Goal: Answer question/provide support

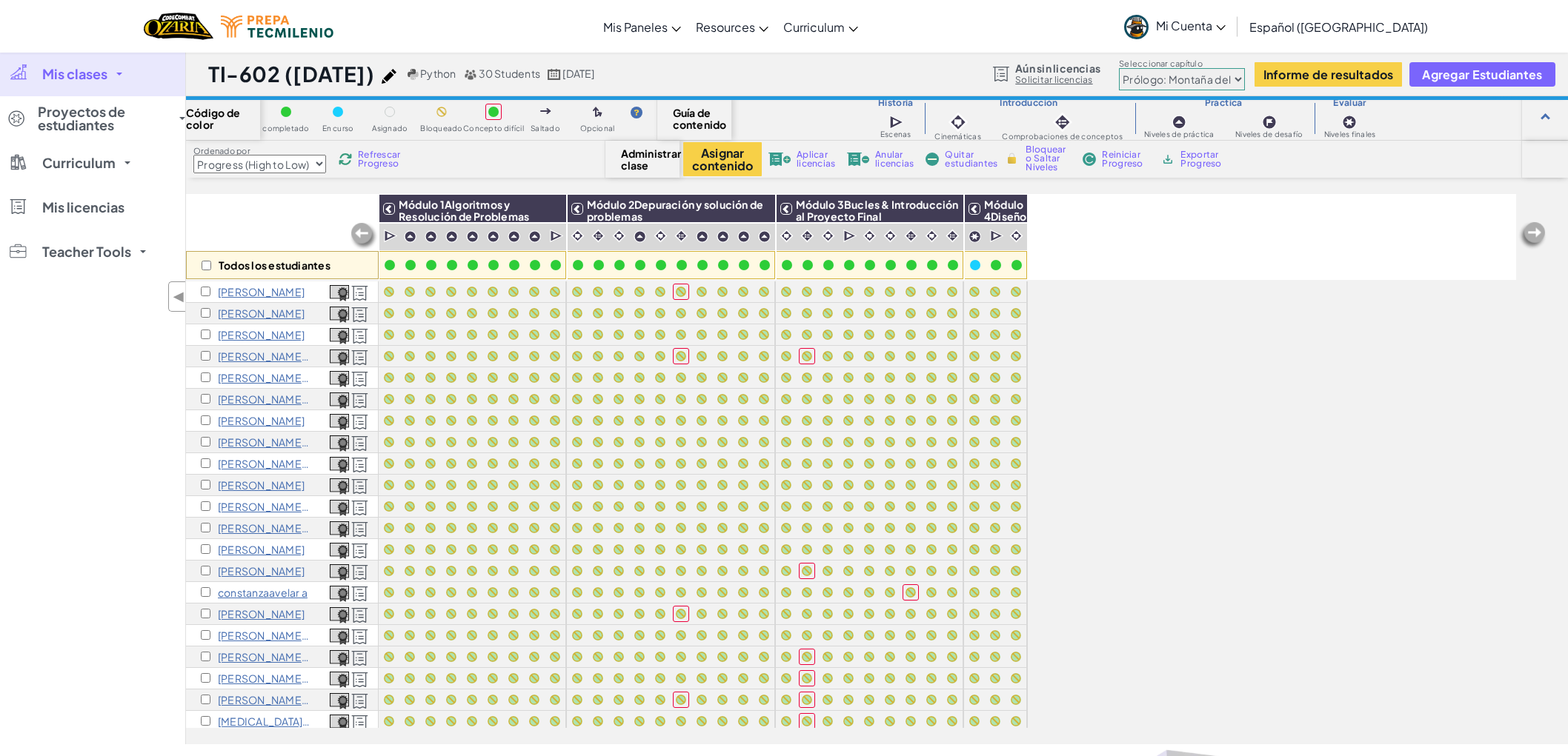
select select "Progress (High to Low)"
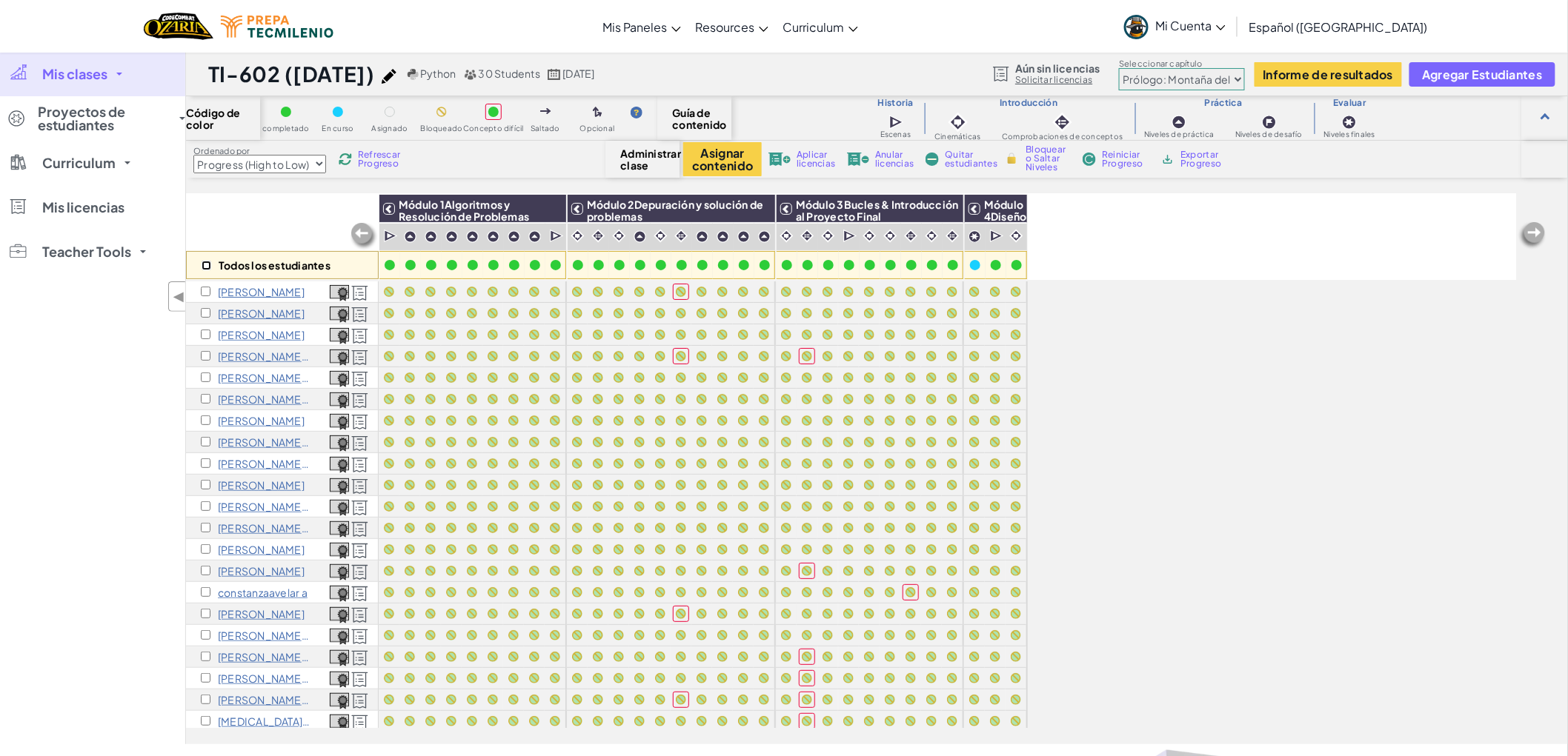
click at [207, 269] on input "checkbox" at bounding box center [206, 266] width 10 height 10
checkbox input "true"
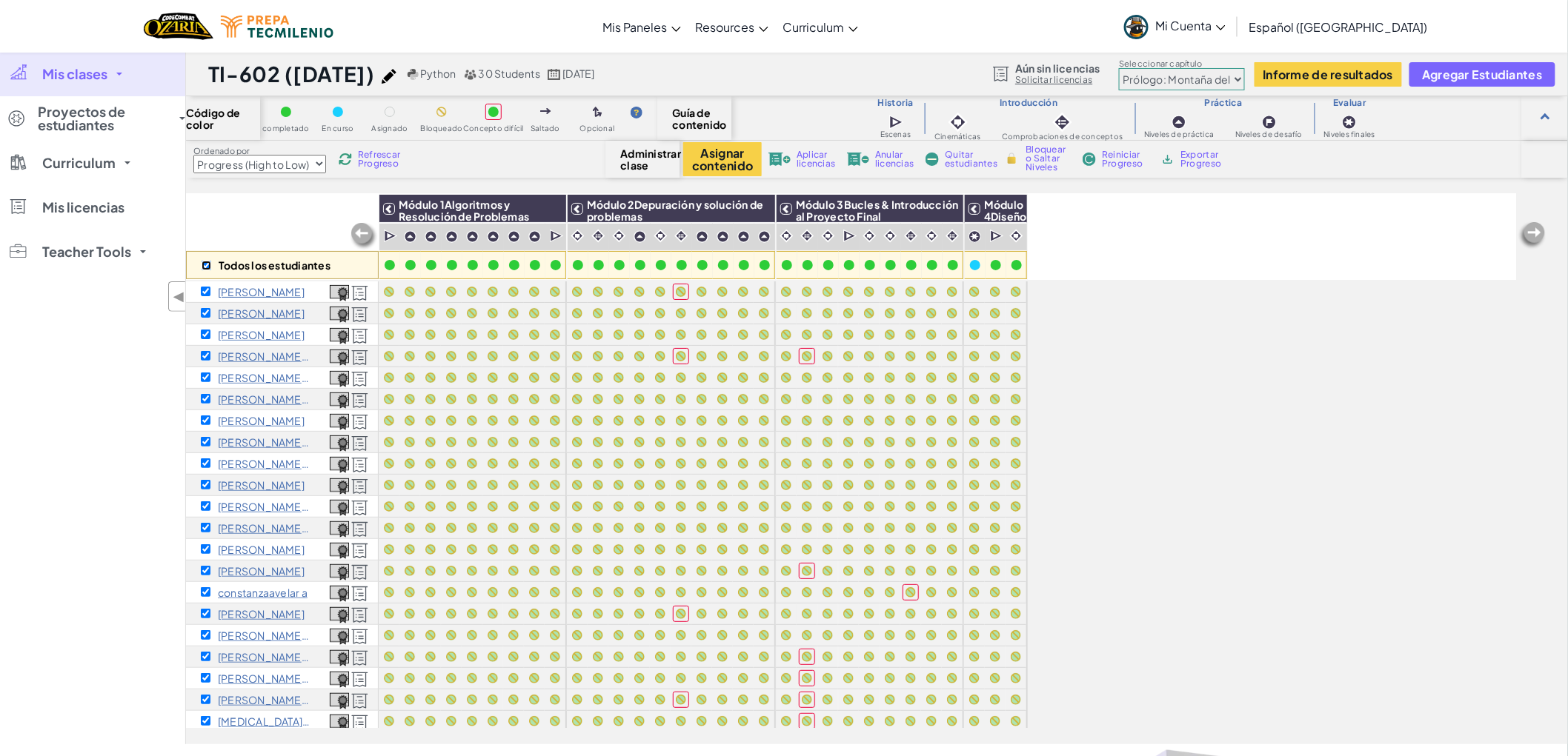
checkbox input "true"
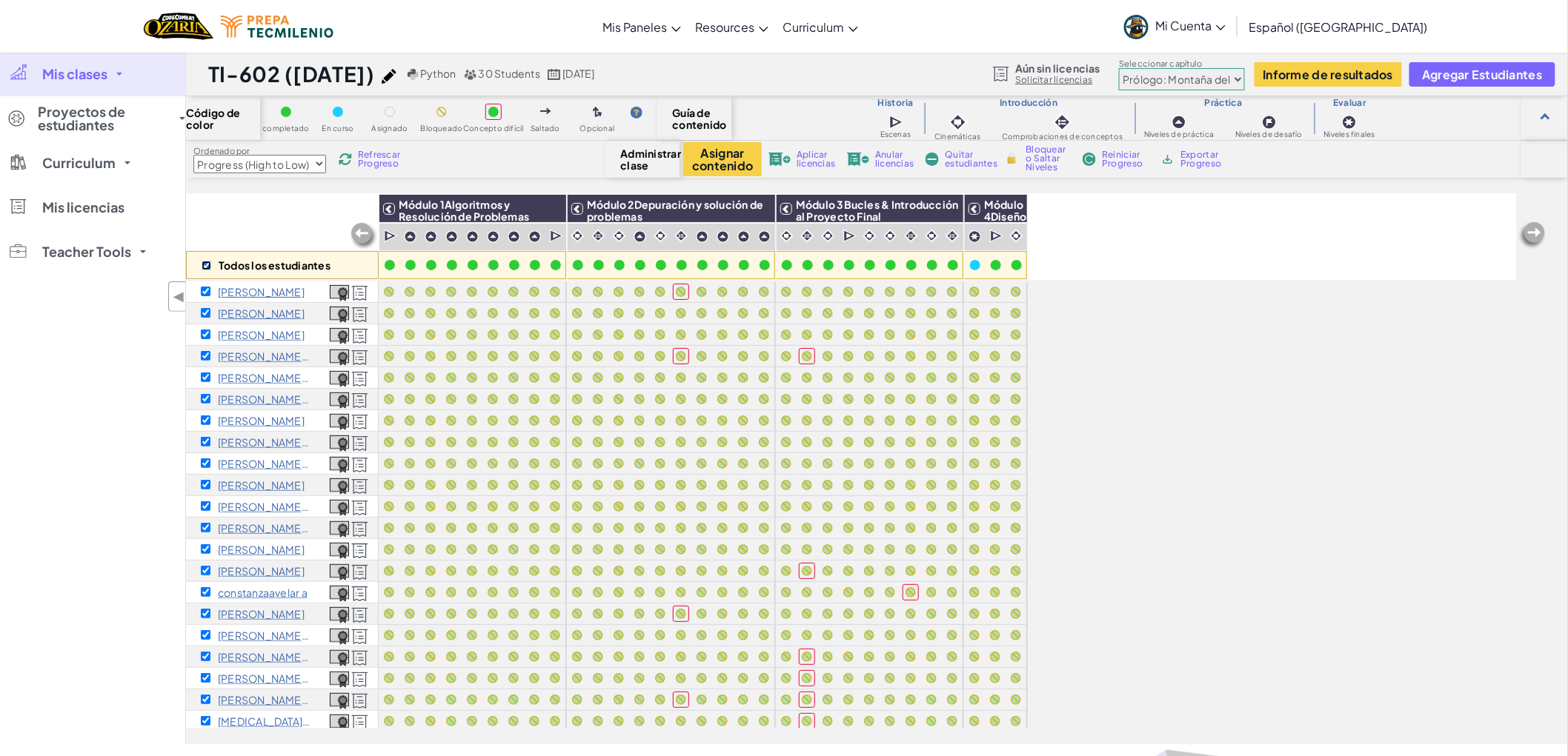
checkbox input "true"
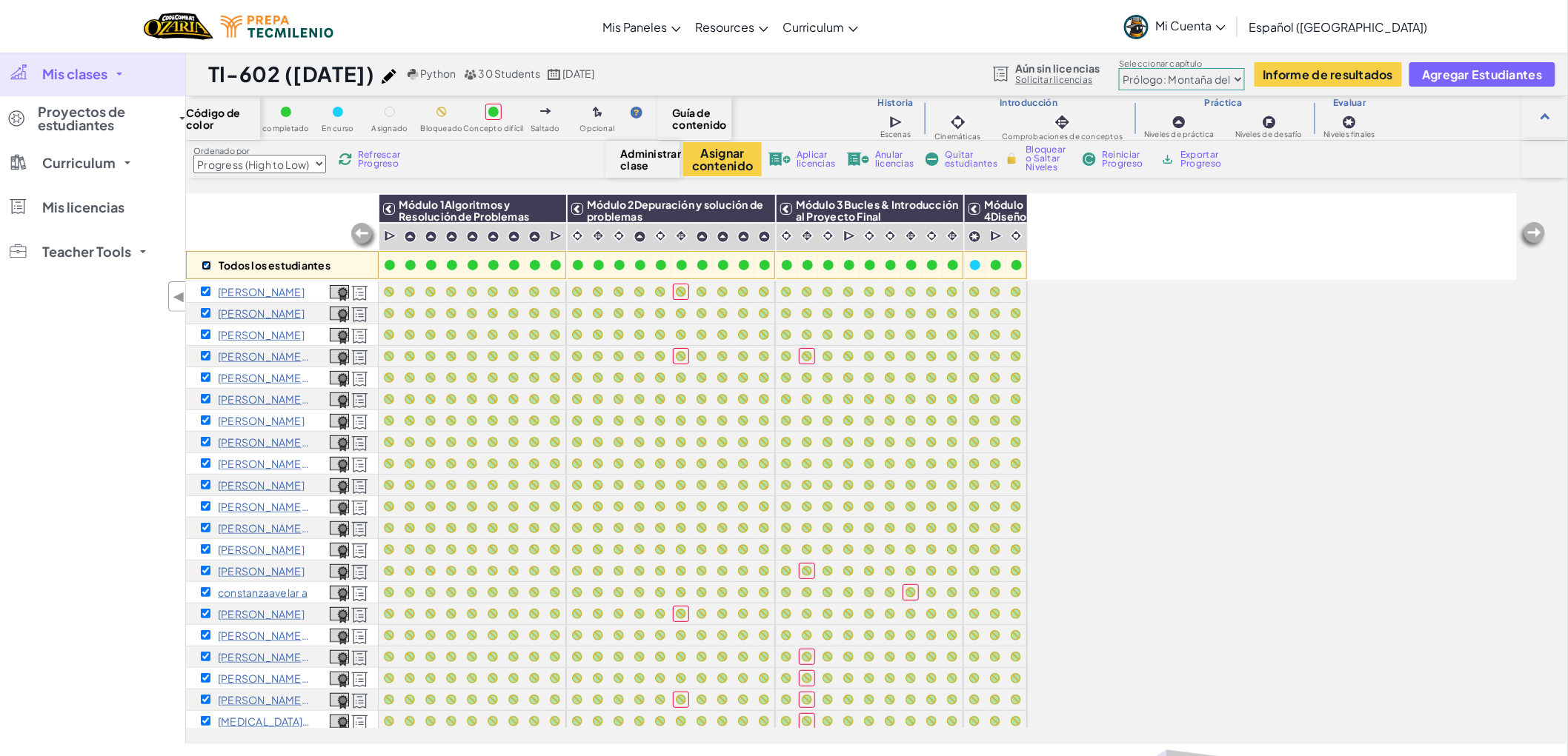
checkbox input "true"
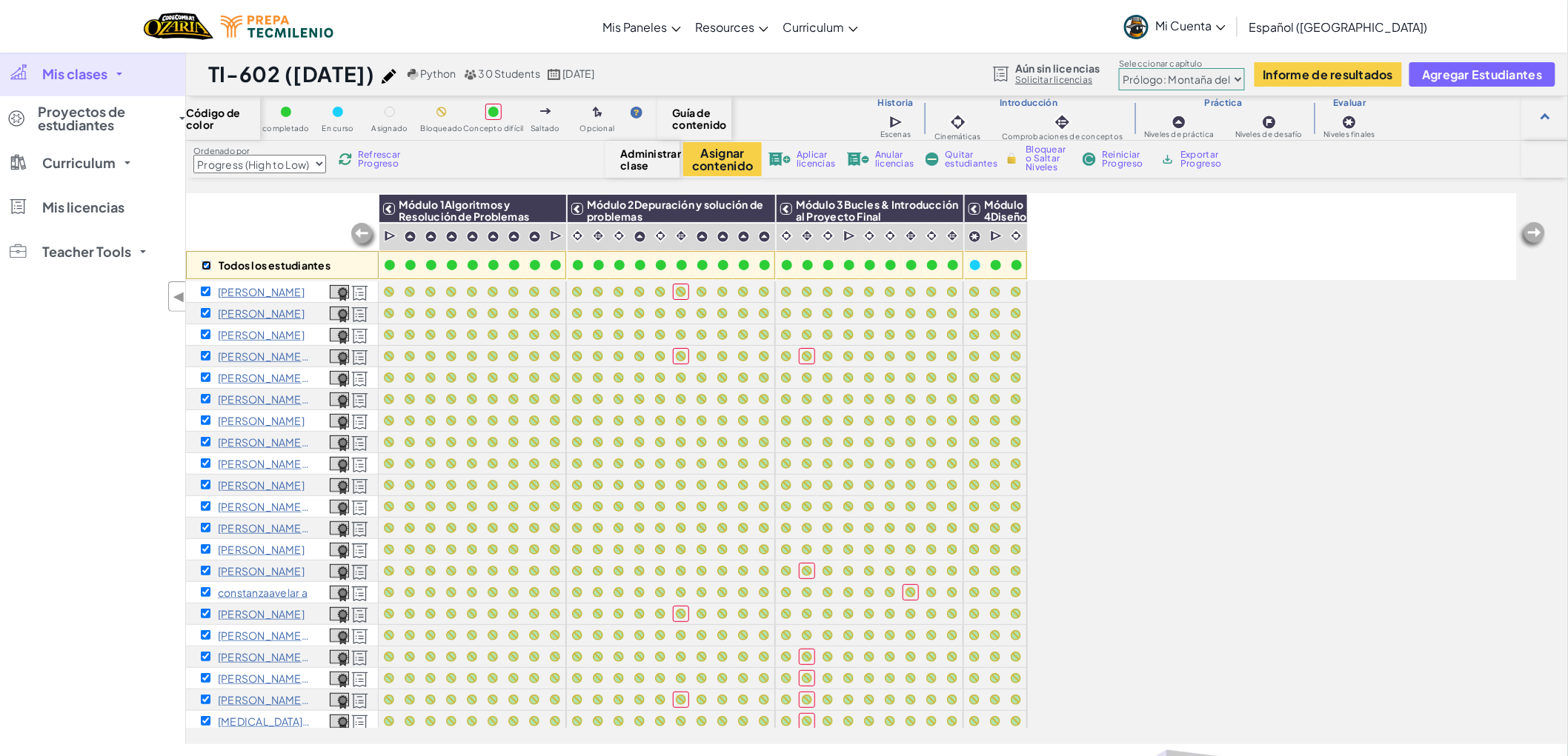
checkbox input "true"
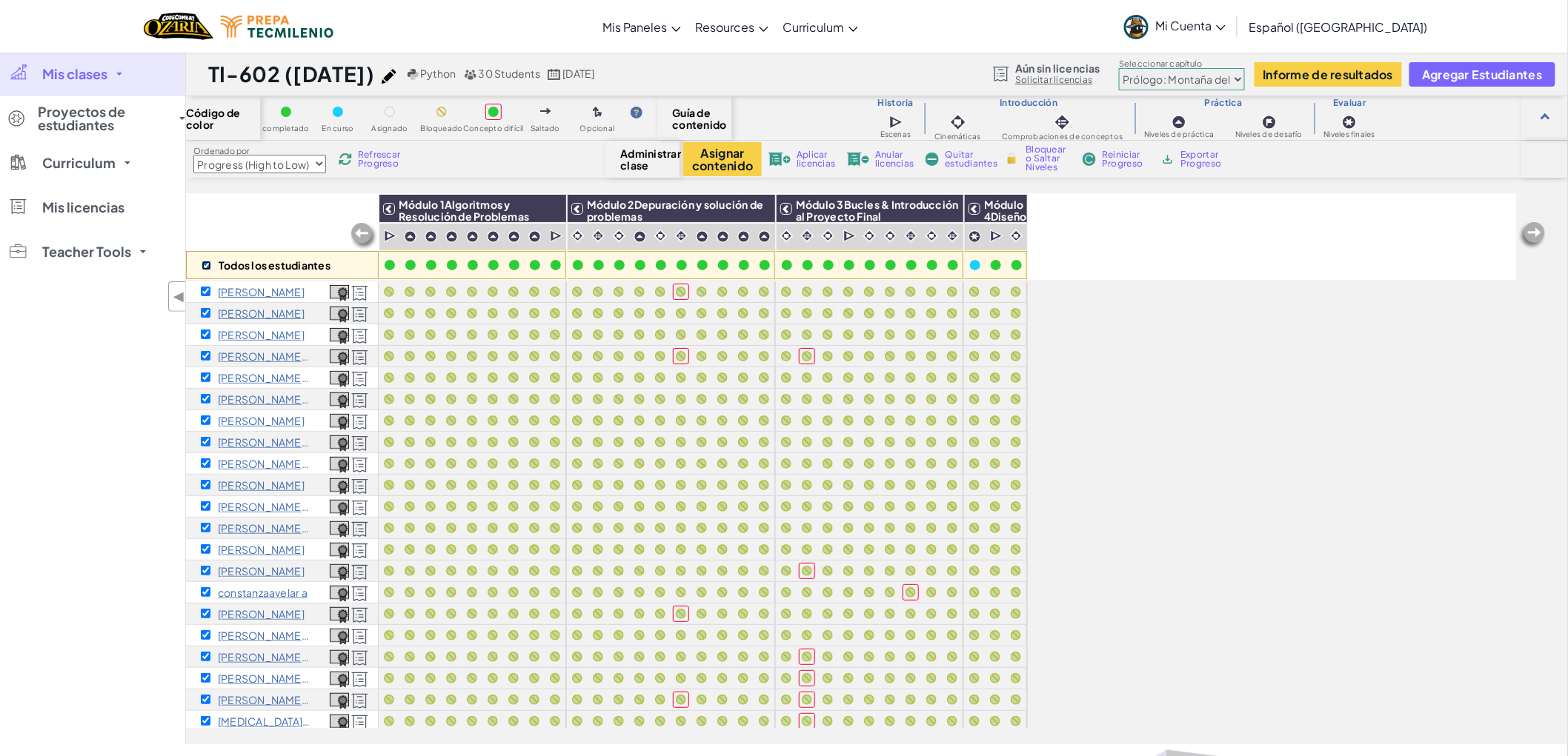
checkbox input "true"
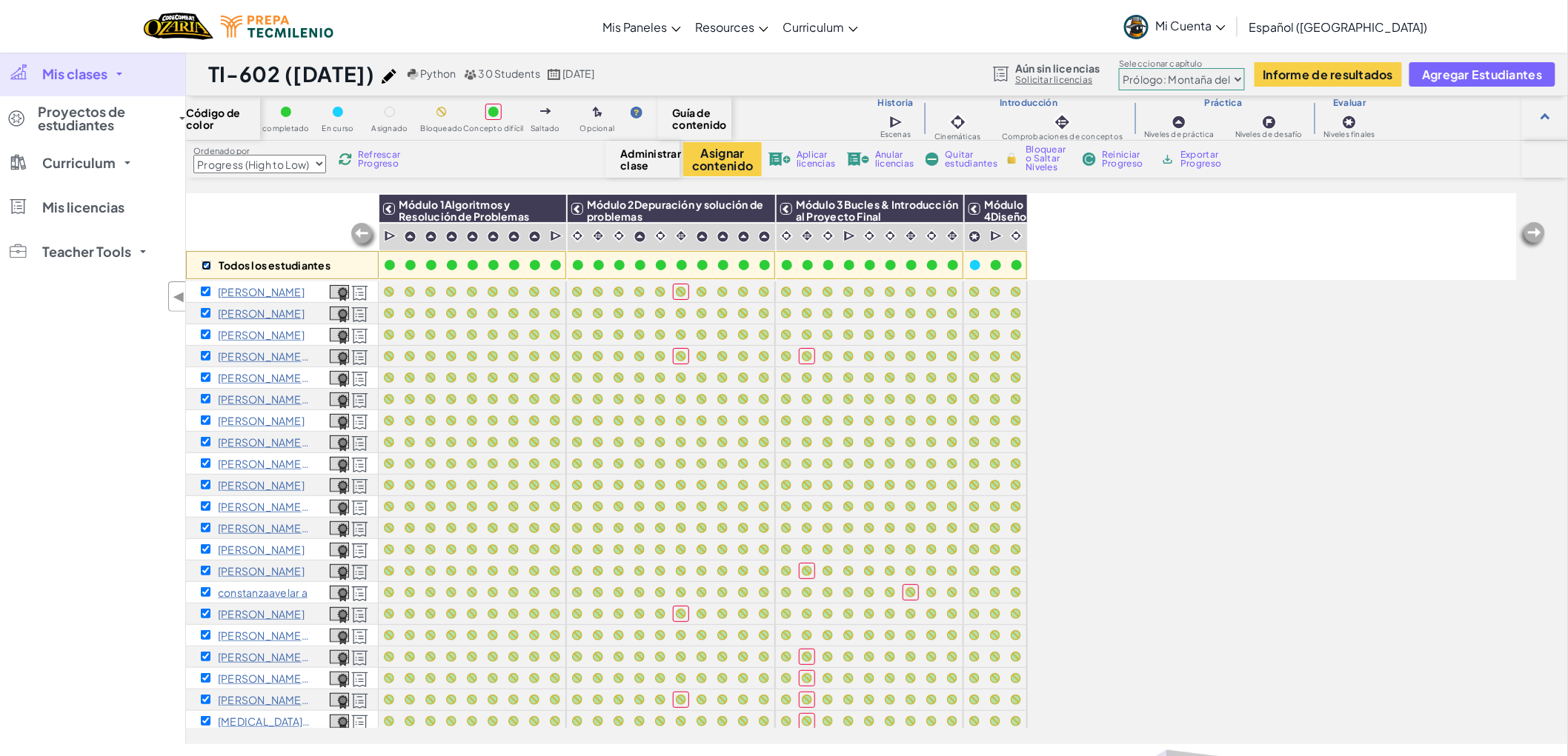
checkbox input "true"
click at [324, 162] on select "Last Name first Name Progress (High to Low) Progress (Low to Hight)" at bounding box center [260, 164] width 133 height 19
click at [194, 155] on select "Last Name first Name Progress (High to Low) Progress (Low to Hight)" at bounding box center [260, 164] width 133 height 19
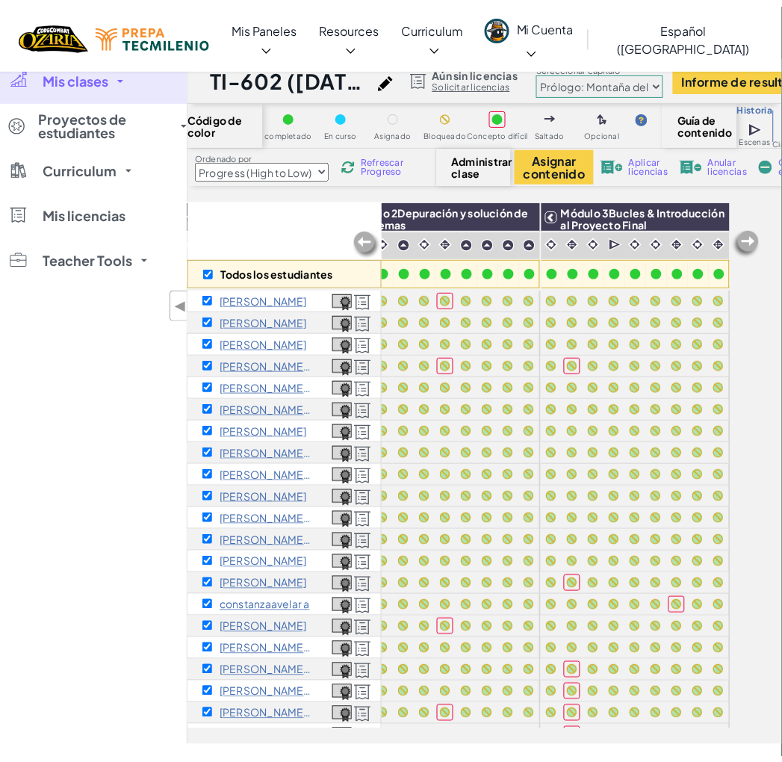
scroll to position [0, 318]
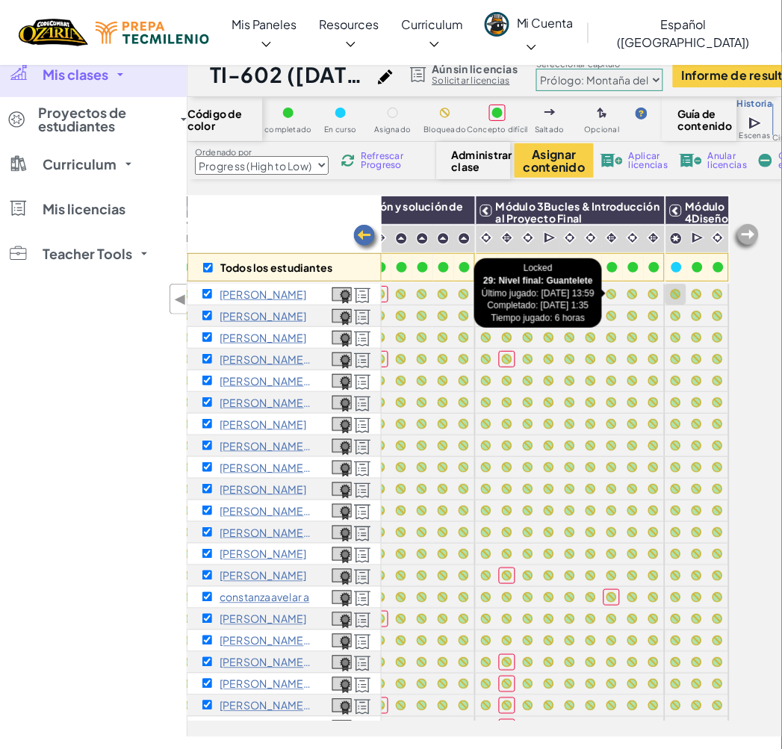
click at [668, 288] on div at bounding box center [676, 294] width 16 height 16
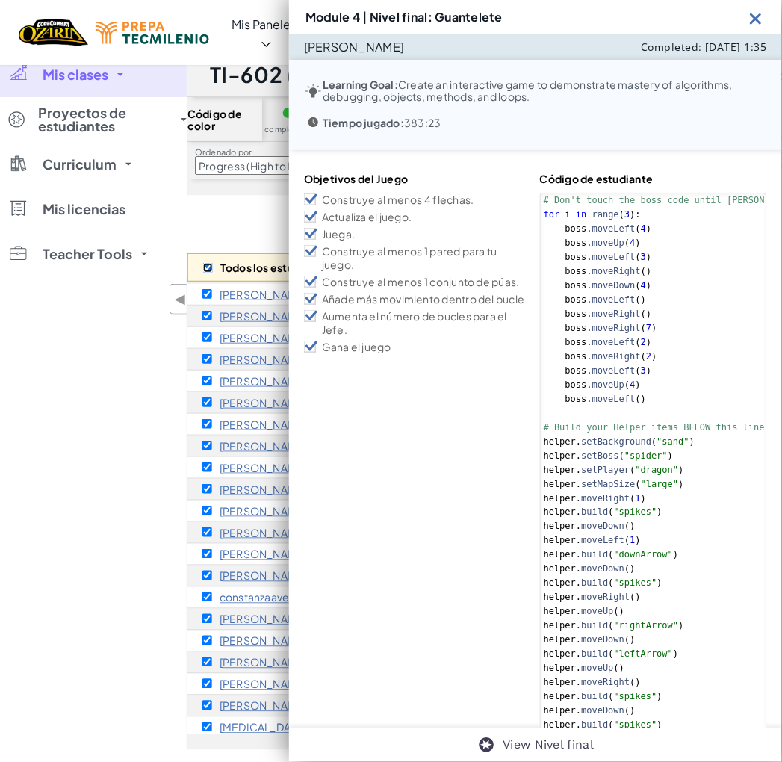
drag, startPoint x: 211, startPoint y: 267, endPoint x: 207, endPoint y: 279, distance: 12.8
click at [211, 270] on input "checkbox" at bounding box center [208, 268] width 10 height 10
checkbox input "false"
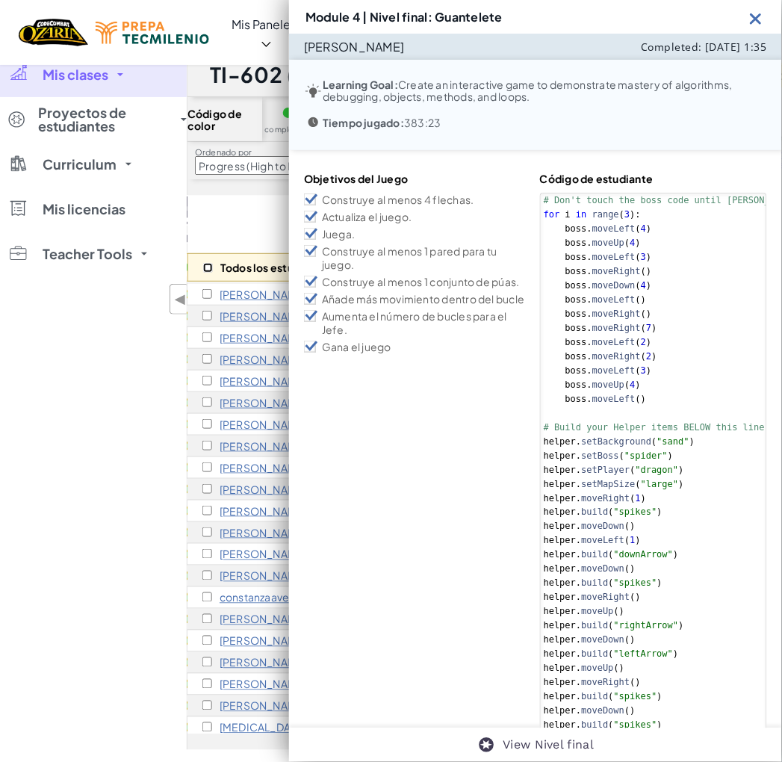
checkbox input "false"
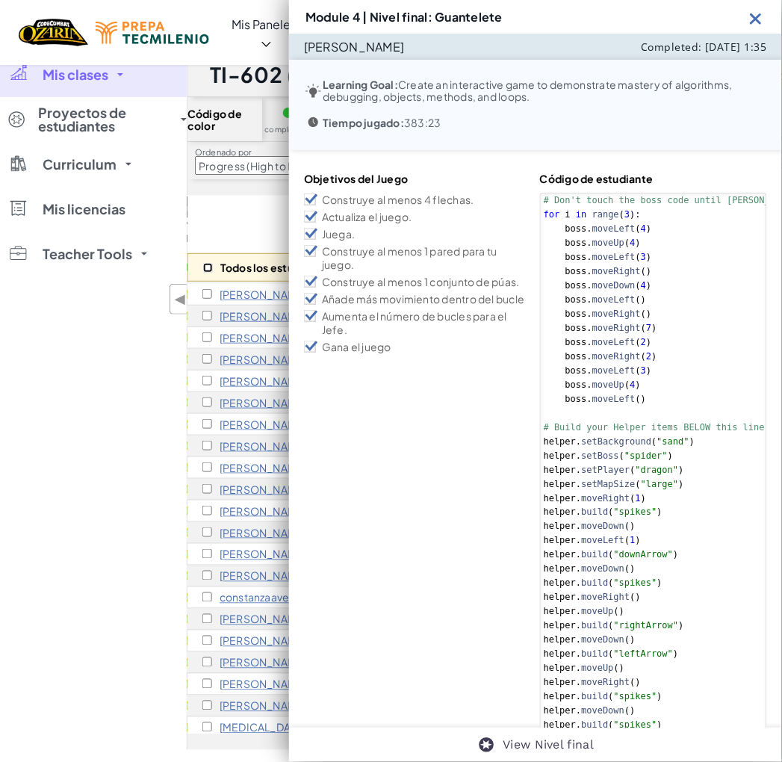
checkbox input "false"
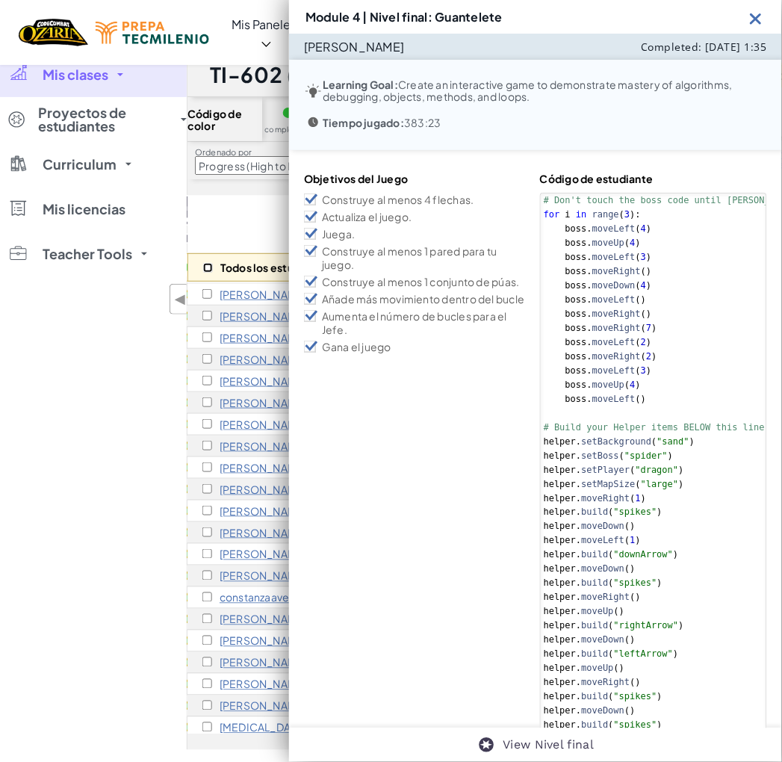
checkbox input "false"
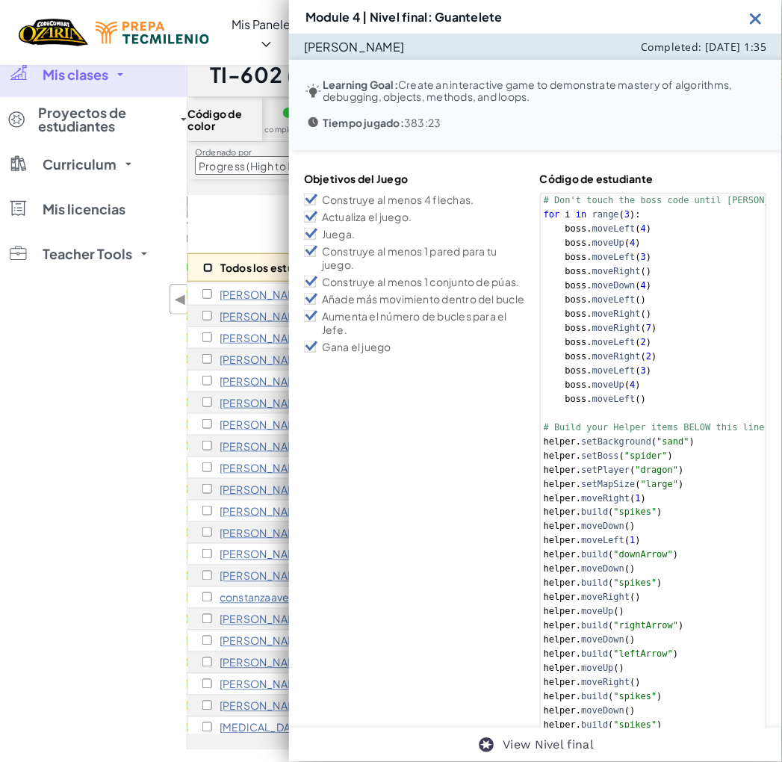
checkbox input "false"
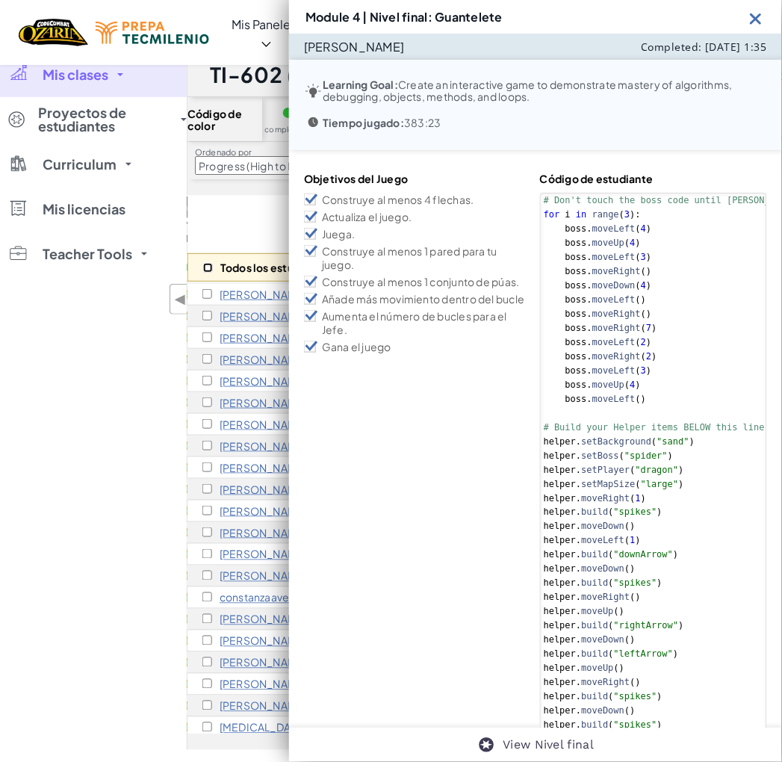
checkbox input "false"
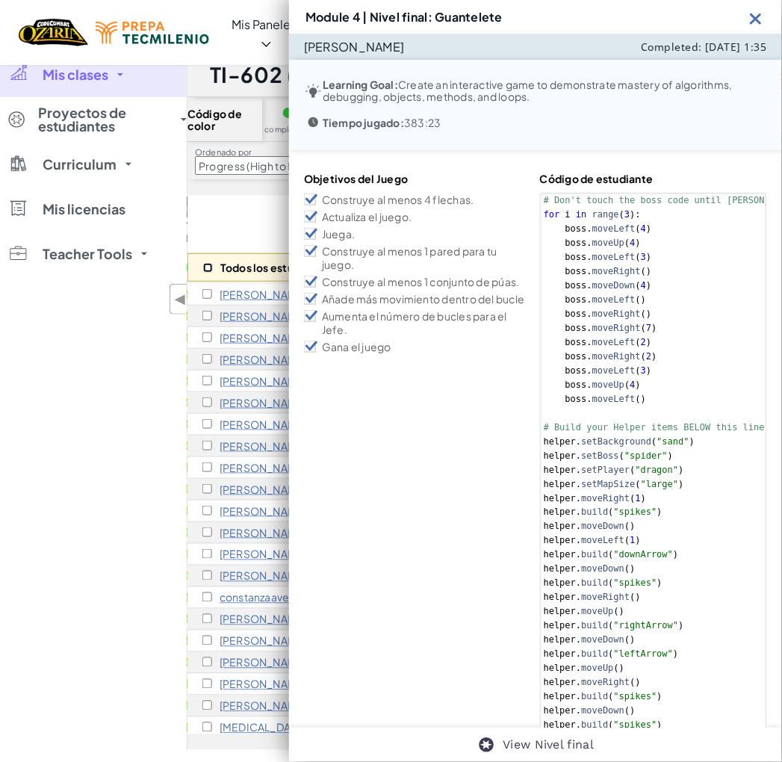
checkbox input "false"
click at [207, 296] on input "checkbox" at bounding box center [207, 294] width 10 height 10
checkbox input "true"
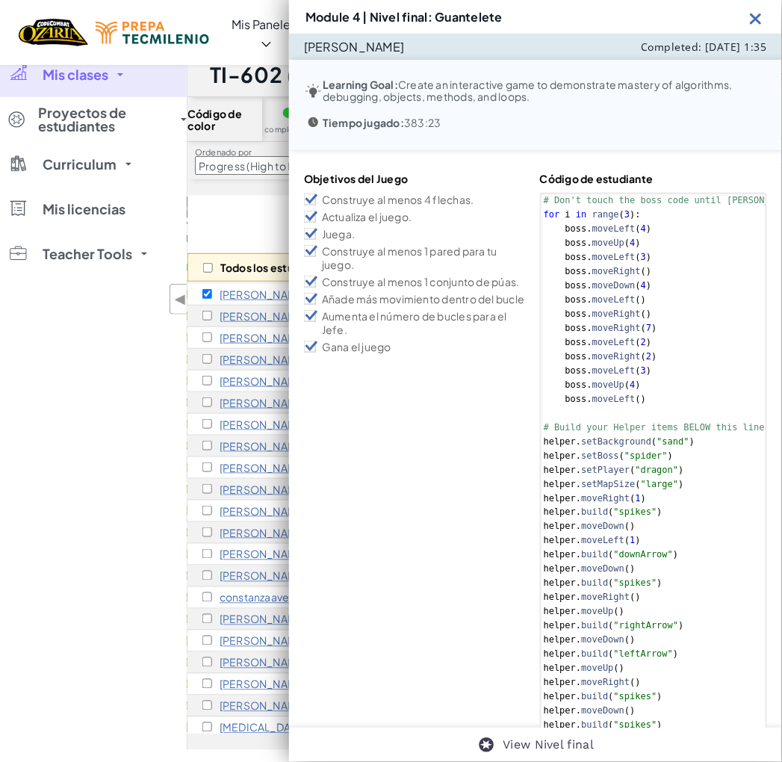
type textarea "helper.moveUp() [DOMAIN_NAME]("downArrow")"
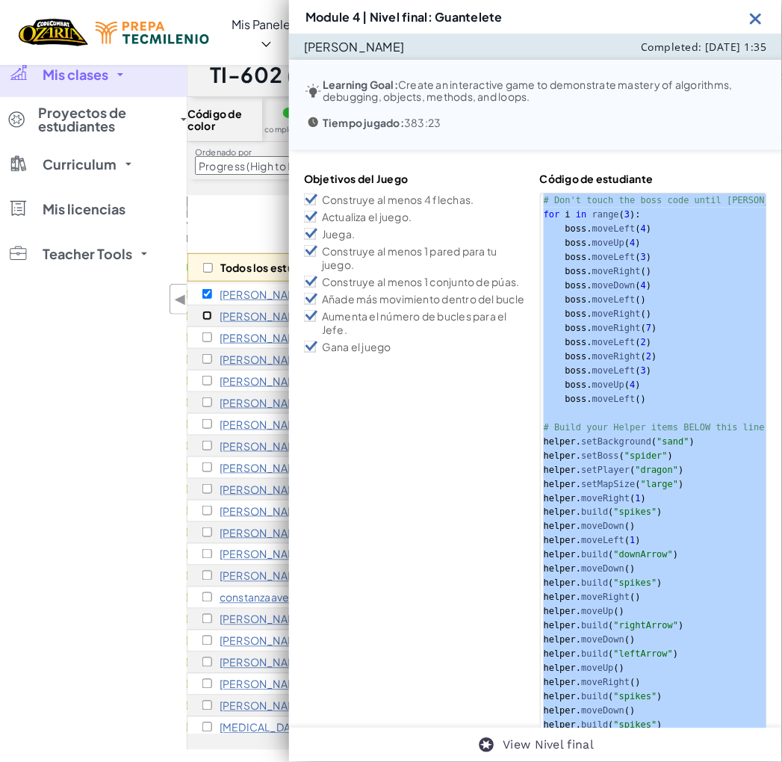
click at [203, 314] on input "checkbox" at bounding box center [207, 316] width 10 height 10
checkbox input "true"
click at [750, 23] on img at bounding box center [756, 18] width 19 height 19
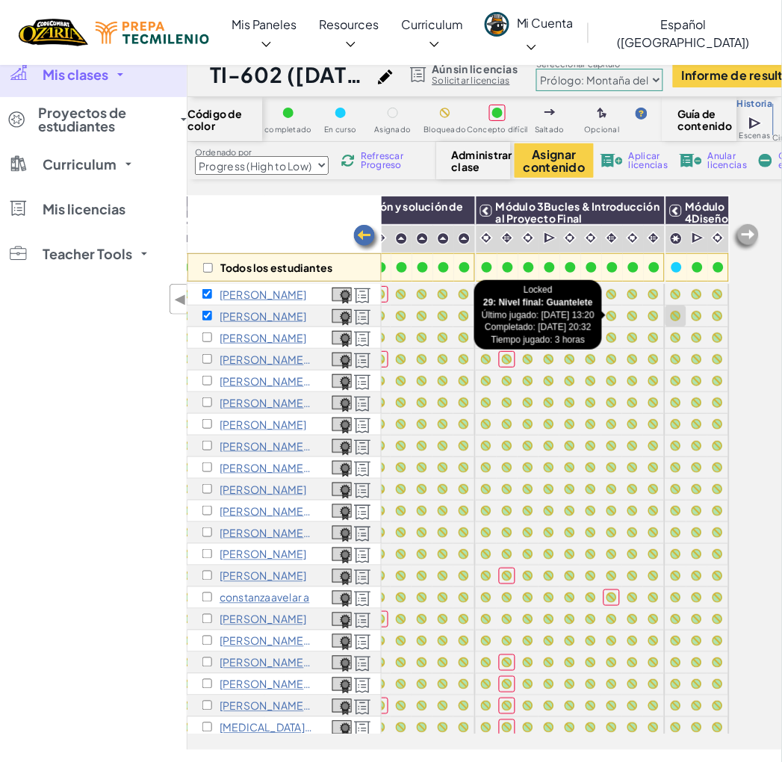
click at [671, 314] on div at bounding box center [676, 316] width 10 height 10
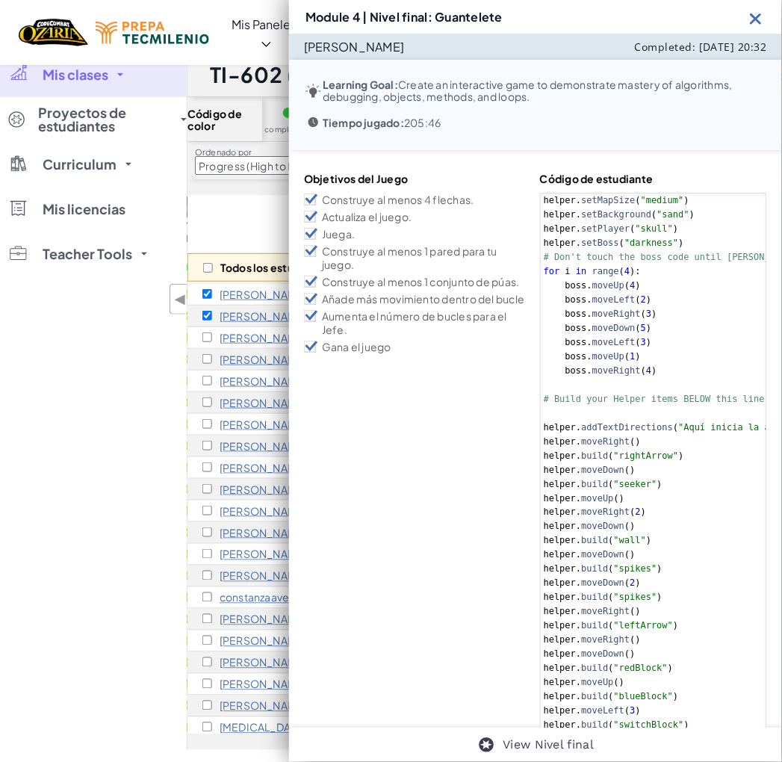
click at [666, 314] on div "helper . setMapSize ( "medium" ) helper . setBackground ( "sand" ) helper . set…" at bounding box center [758, 732] width 434 height 1078
type textarea "helper.moveDown() [DOMAIN_NAME]("spikes")"
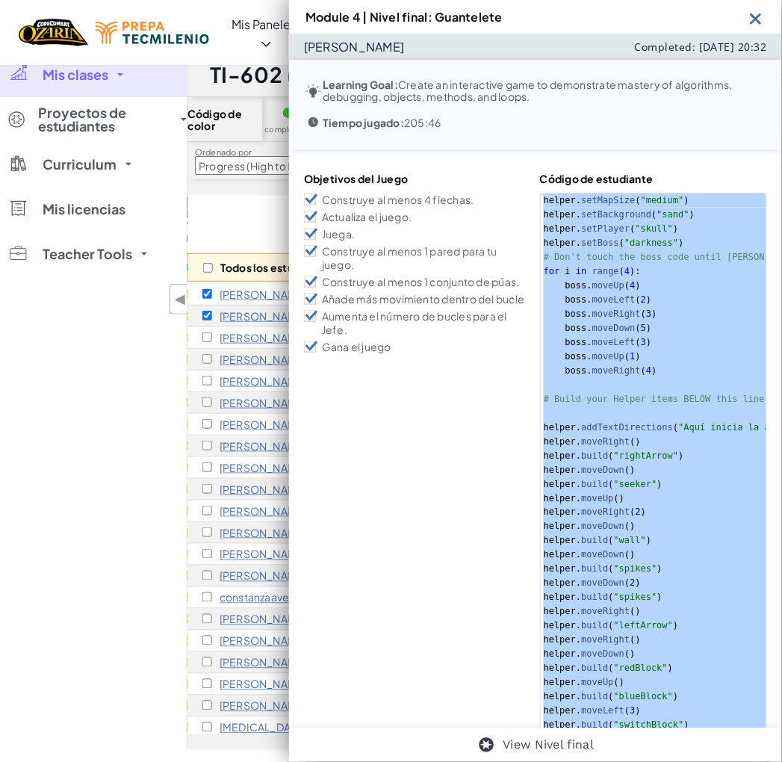
click at [756, 25] on img at bounding box center [756, 18] width 19 height 19
